Goal: Ask a question

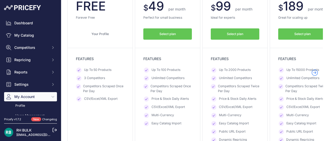
scroll to position [67, 0]
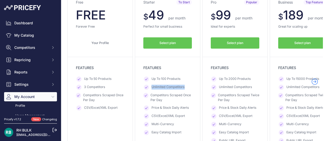
drag, startPoint x: 187, startPoint y: 87, endPoint x: 150, endPoint y: 87, distance: 37.1
click at [150, 87] on li "Unlimited Competitors" at bounding box center [167, 87] width 49 height 5
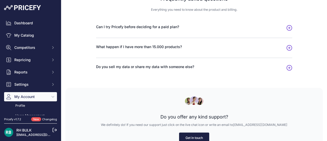
scroll to position [350, 0]
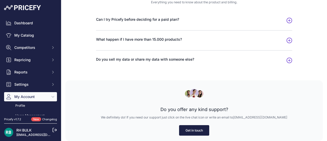
click at [185, 131] on link "Get in touch" at bounding box center [194, 130] width 30 height 10
click at [187, 128] on link "Get in touch" at bounding box center [194, 130] width 30 height 10
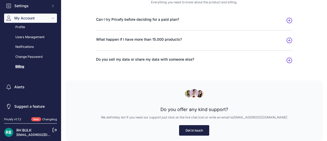
click at [194, 130] on link "Get in touch" at bounding box center [194, 130] width 30 height 10
click at [192, 131] on link "Get in touch" at bounding box center [194, 130] width 30 height 10
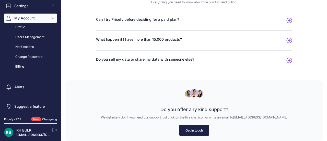
click at [254, 117] on link "[EMAIL_ADDRESS][DOMAIN_NAME]" at bounding box center [260, 117] width 54 height 4
drag, startPoint x: 277, startPoint y: 118, endPoint x: 247, endPoint y: 118, distance: 29.9
click at [247, 118] on p "We definitely do! If you need our support just click on the live chat icon or w…" at bounding box center [194, 117] width 241 height 5
copy link "[EMAIL_ADDRESS][DOMAIN_NAME]"
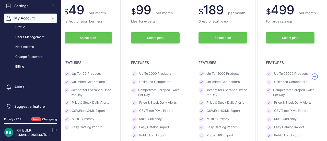
scroll to position [73, 0]
